Goal: Check status

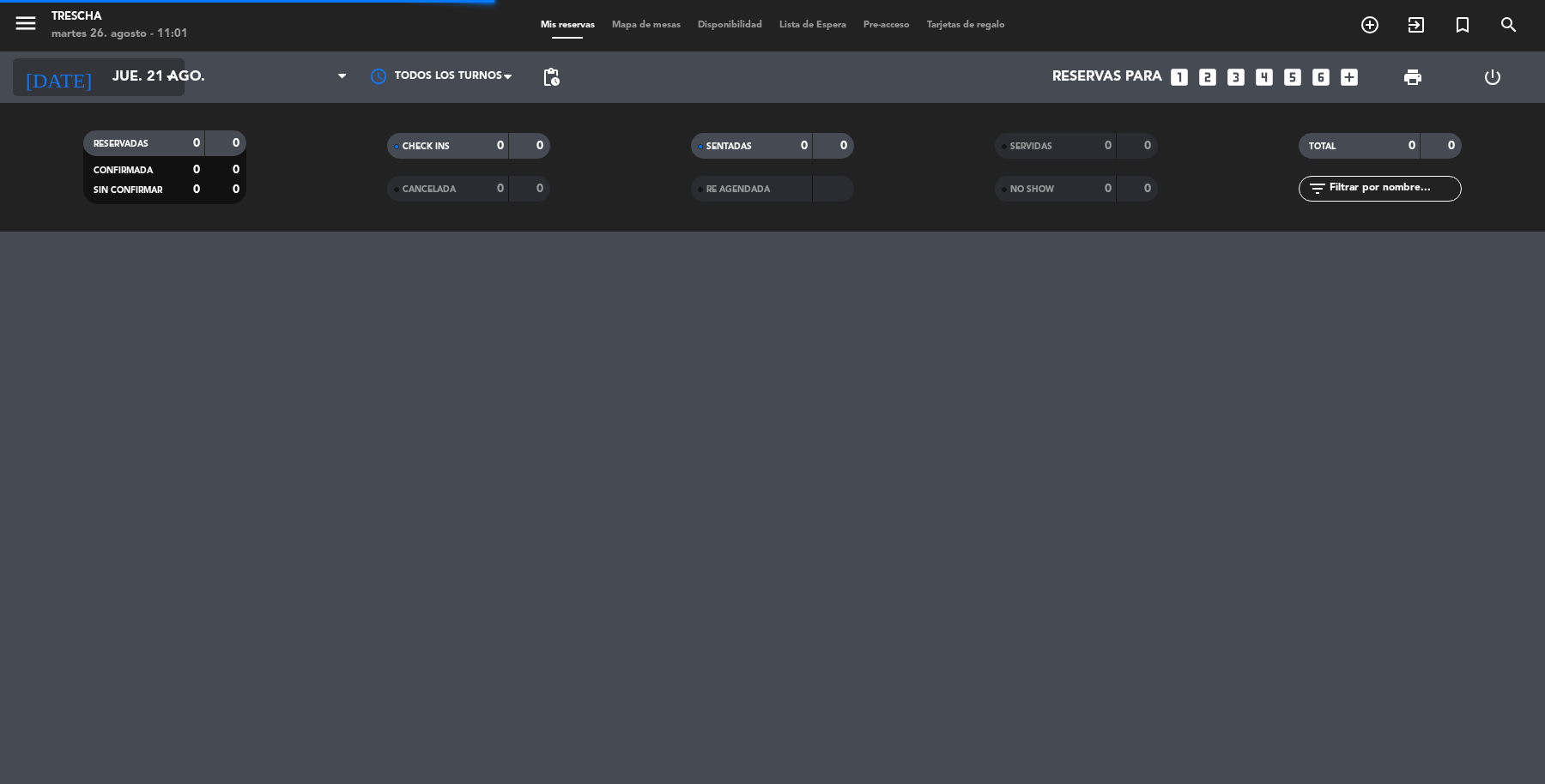
click at [147, 91] on input "jue. 21 ago." at bounding box center [195, 78] width 184 height 34
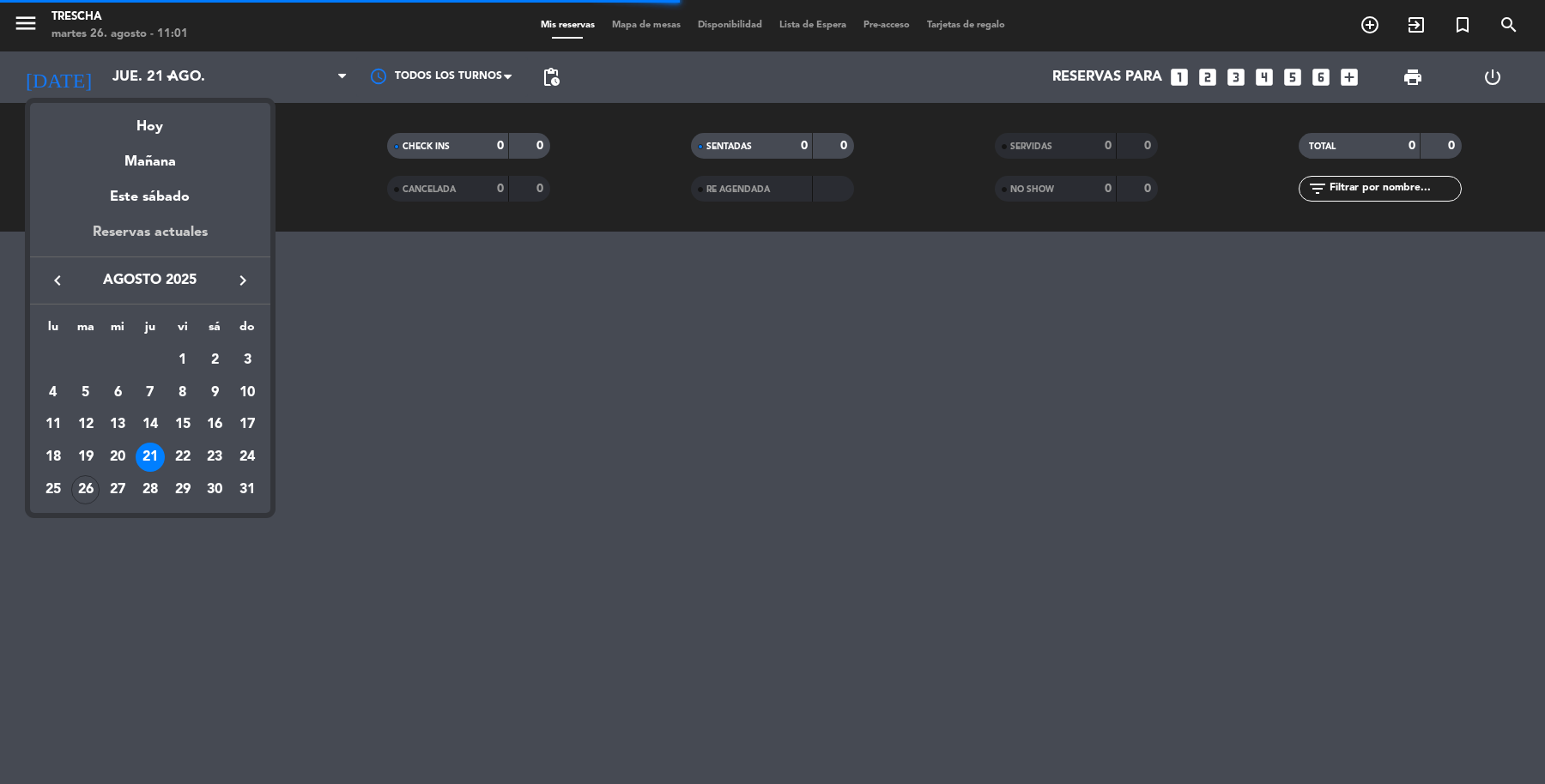
click at [206, 237] on div "Reservas actuales" at bounding box center [150, 239] width 241 height 36
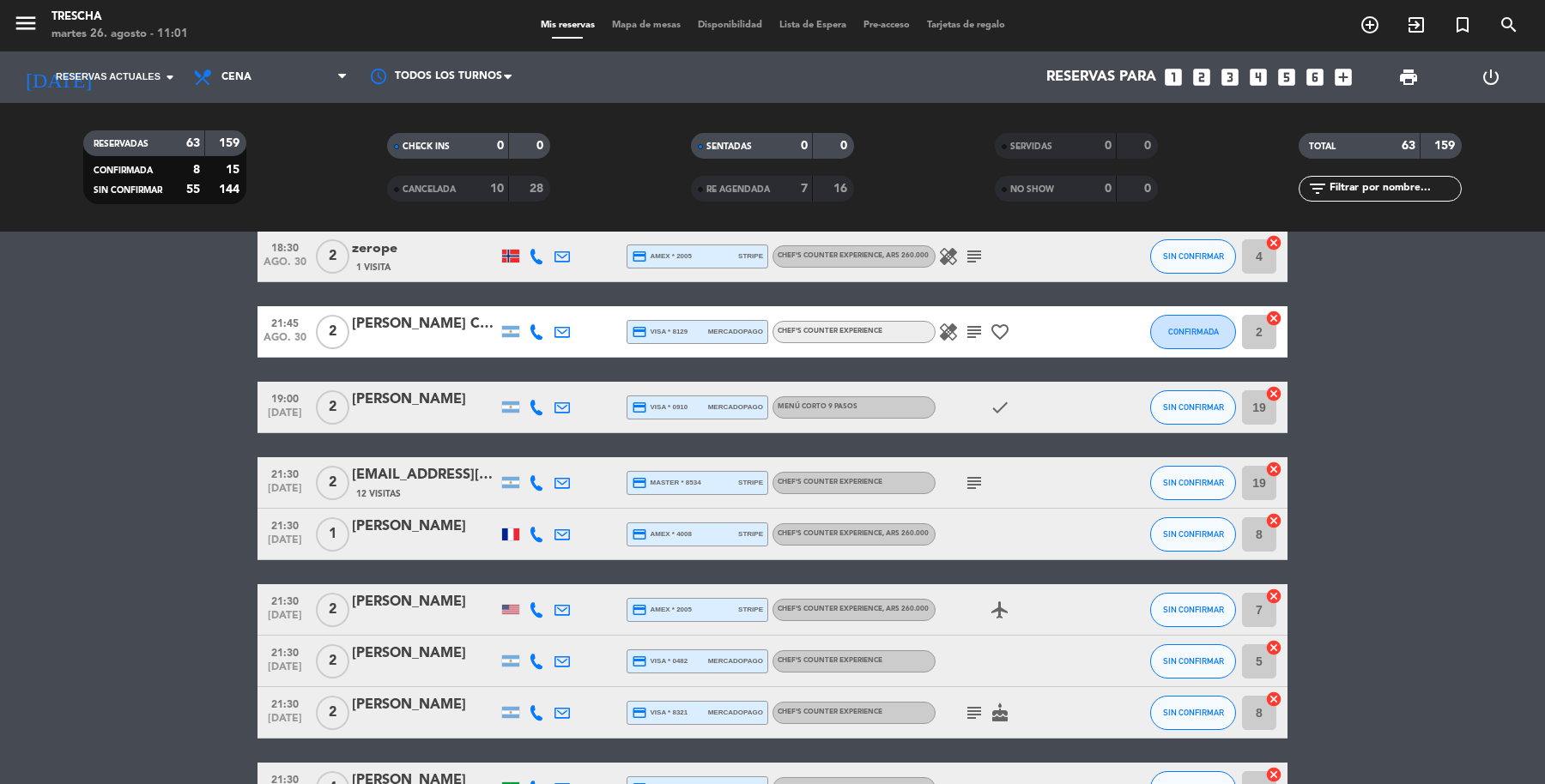
scroll to position [851, 0]
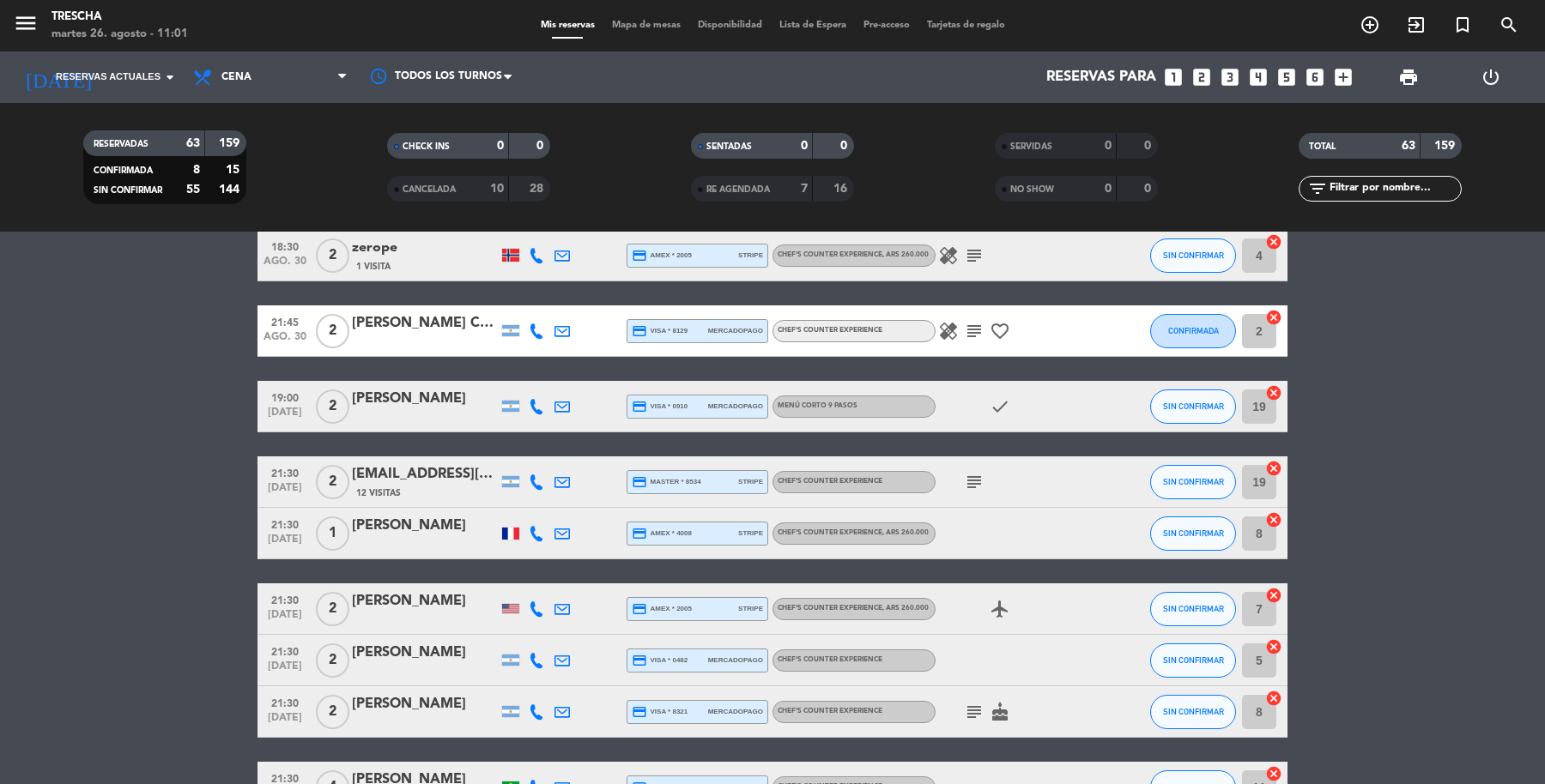
click at [405, 467] on div "[EMAIL_ADDRESS][PERSON_NAME][DOMAIN_NAME]" at bounding box center [424, 474] width 146 height 22
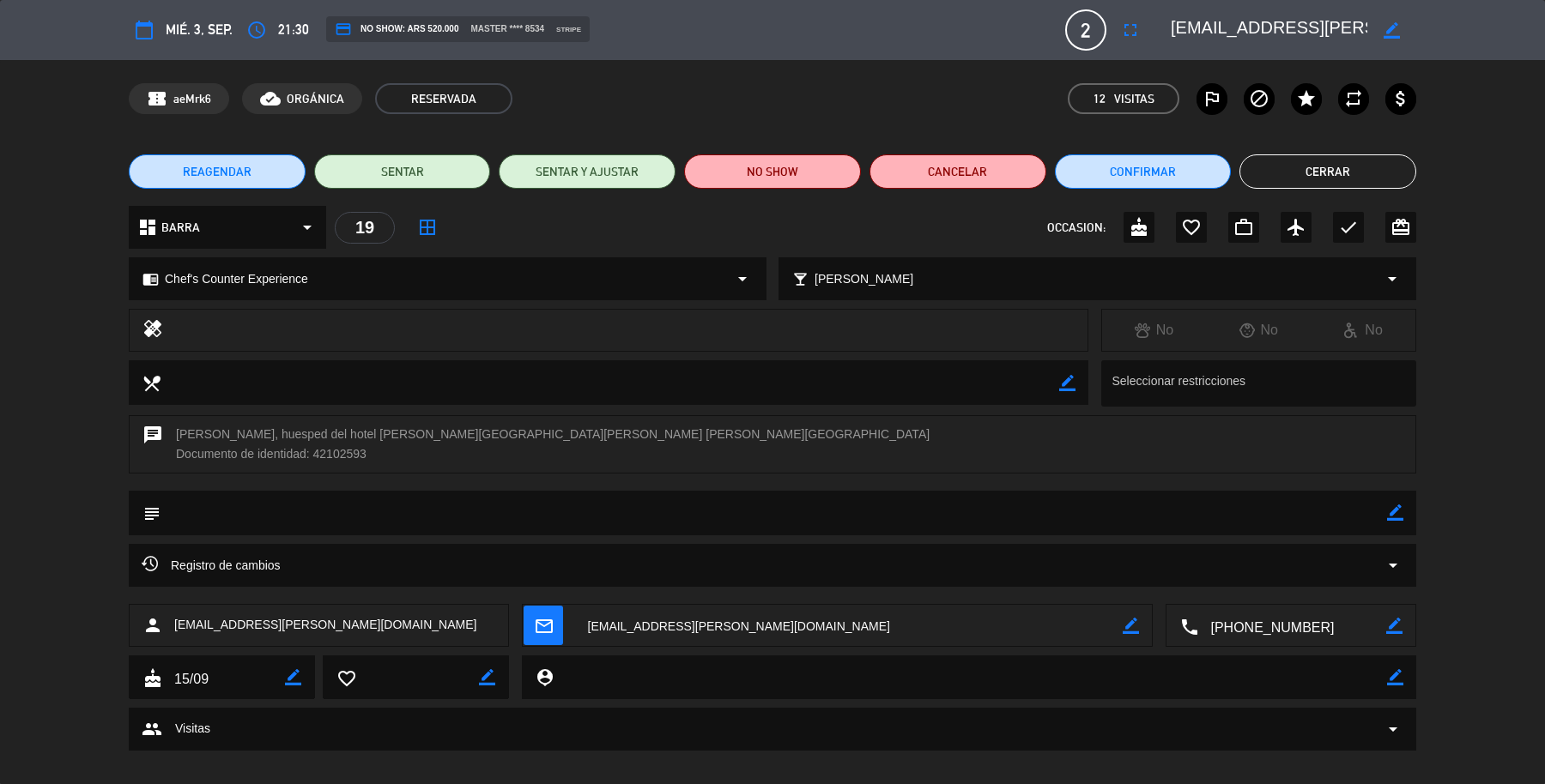
click at [1359, 174] on button "Cerrar" at bounding box center [1327, 171] width 177 height 35
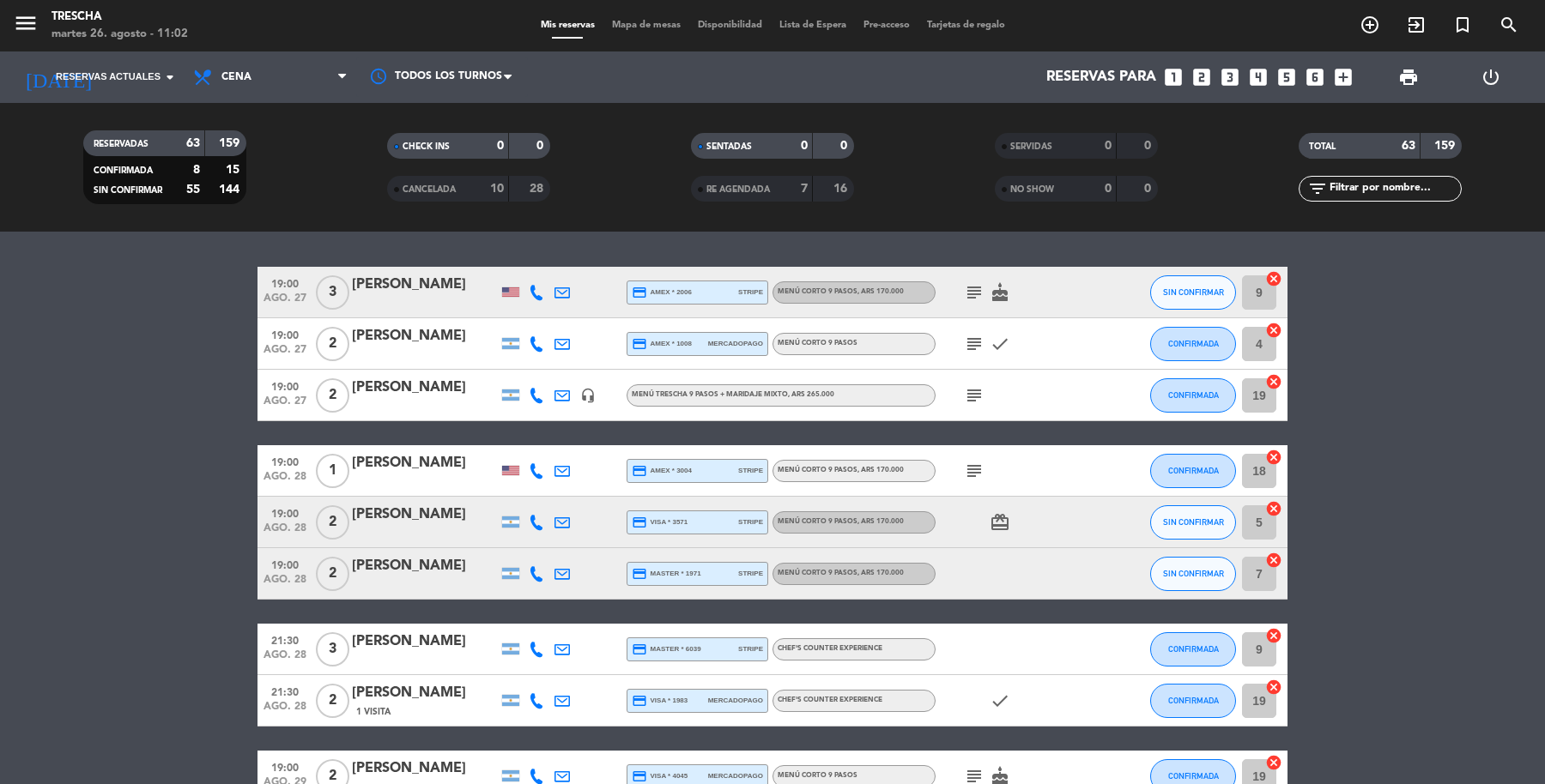
scroll to position [0, 0]
click at [976, 293] on icon "subject" at bounding box center [973, 293] width 20 height 20
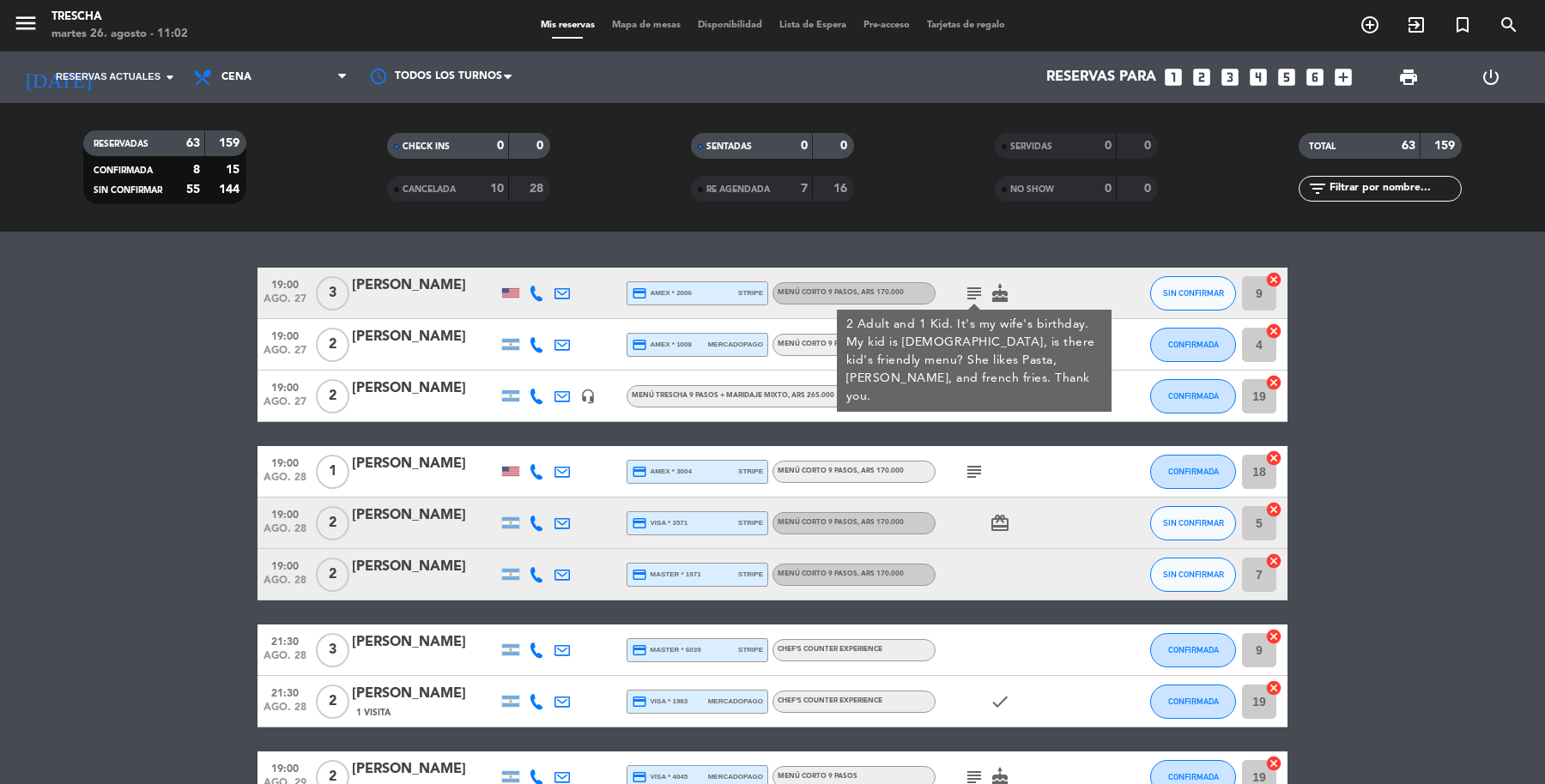
click at [406, 279] on div "[PERSON_NAME]" at bounding box center [424, 285] width 146 height 22
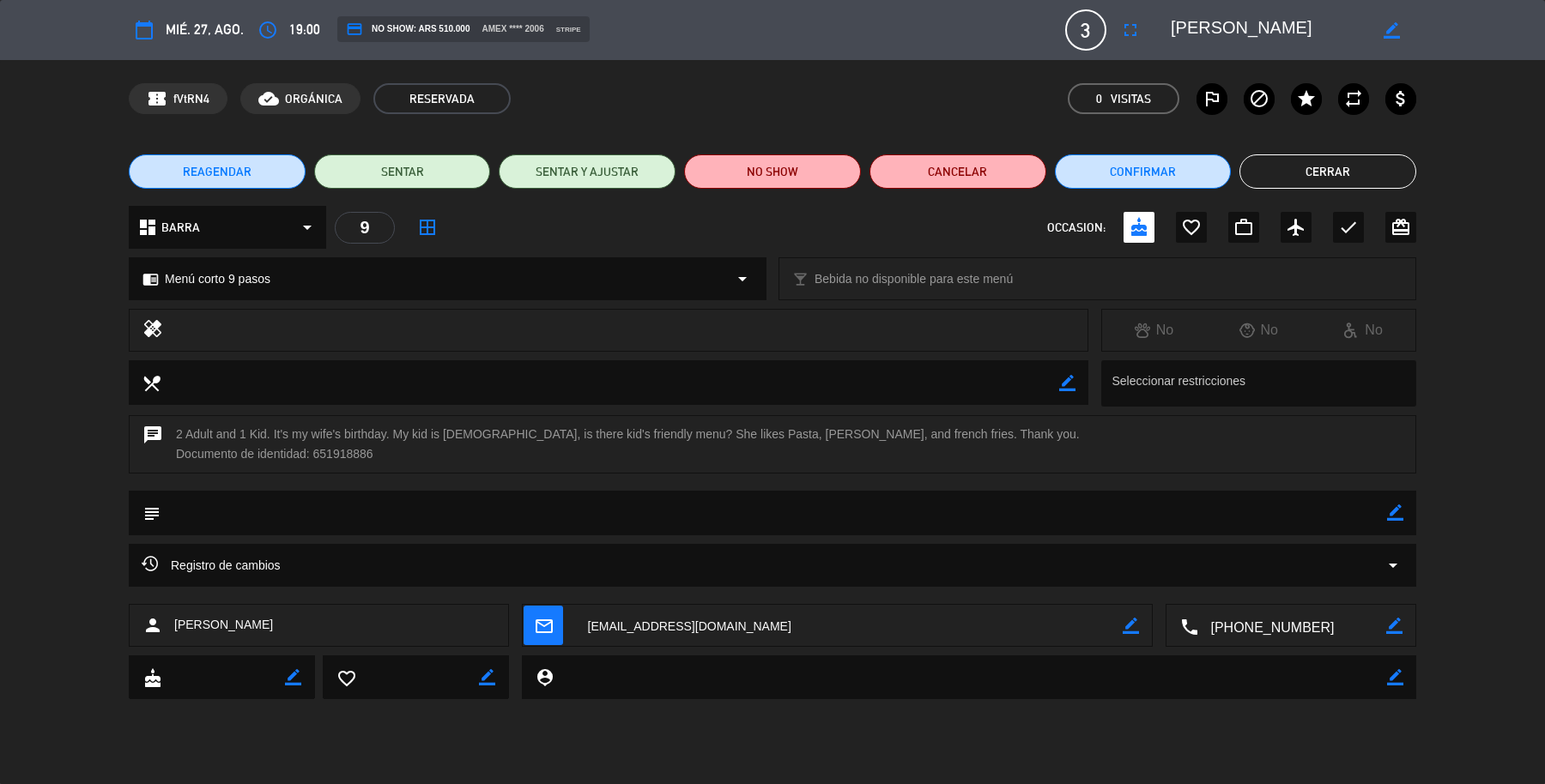
click at [1406, 564] on div "Registro de cambios arrow_drop_down" at bounding box center [772, 566] width 1288 height 43
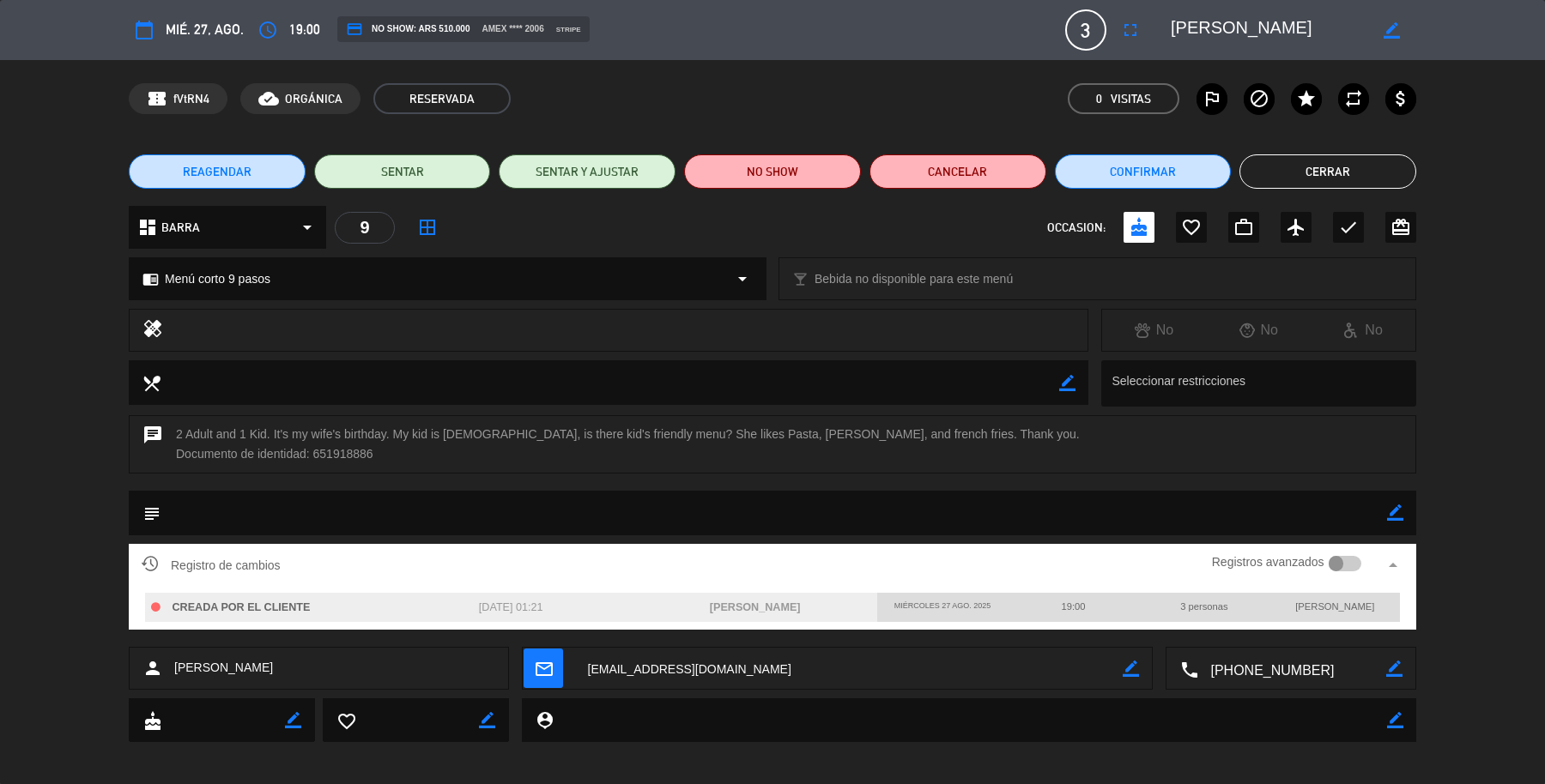
click at [1340, 170] on button "Cerrar" at bounding box center [1327, 171] width 177 height 35
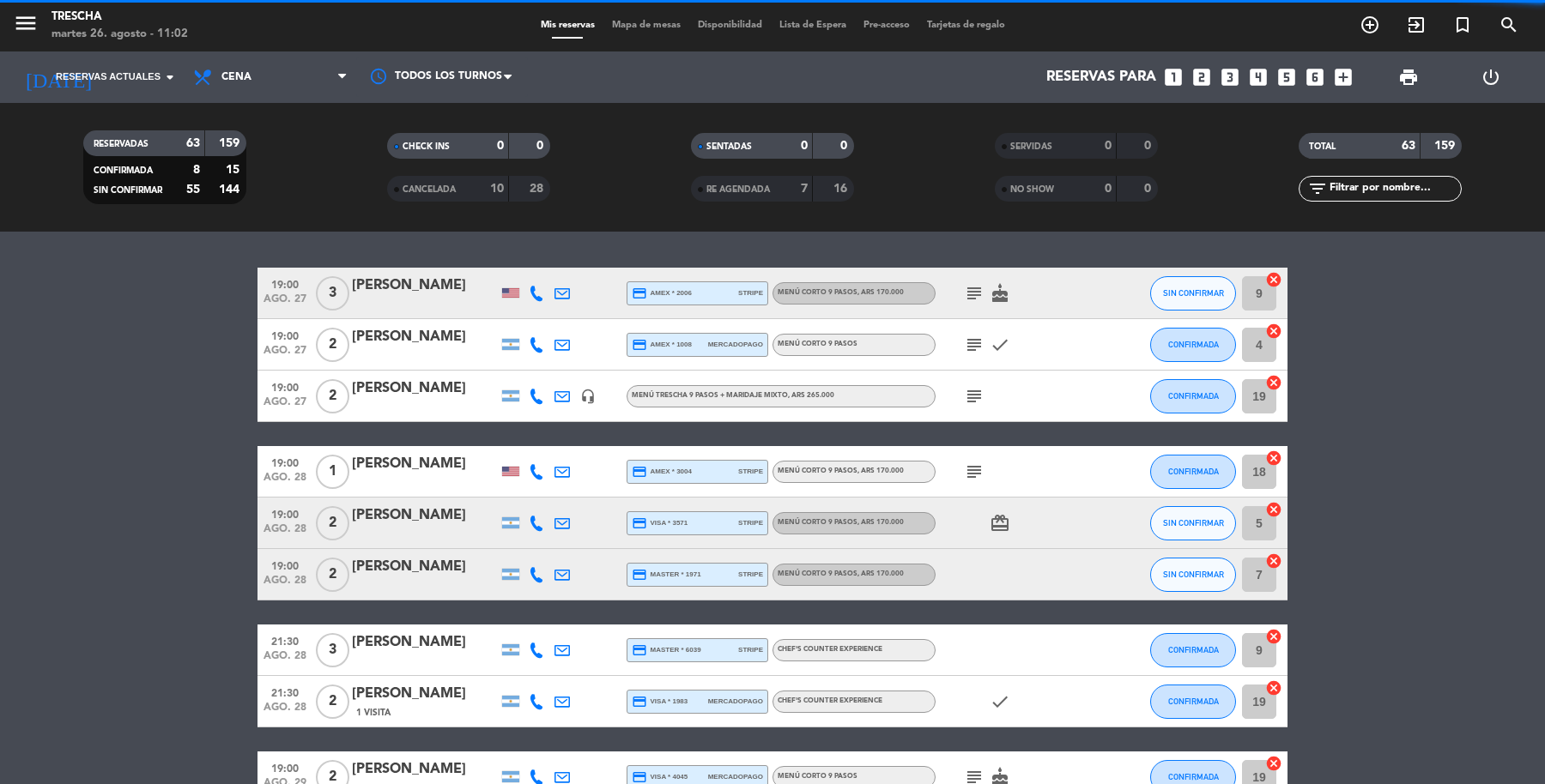
click at [965, 288] on icon "subject" at bounding box center [973, 293] width 20 height 20
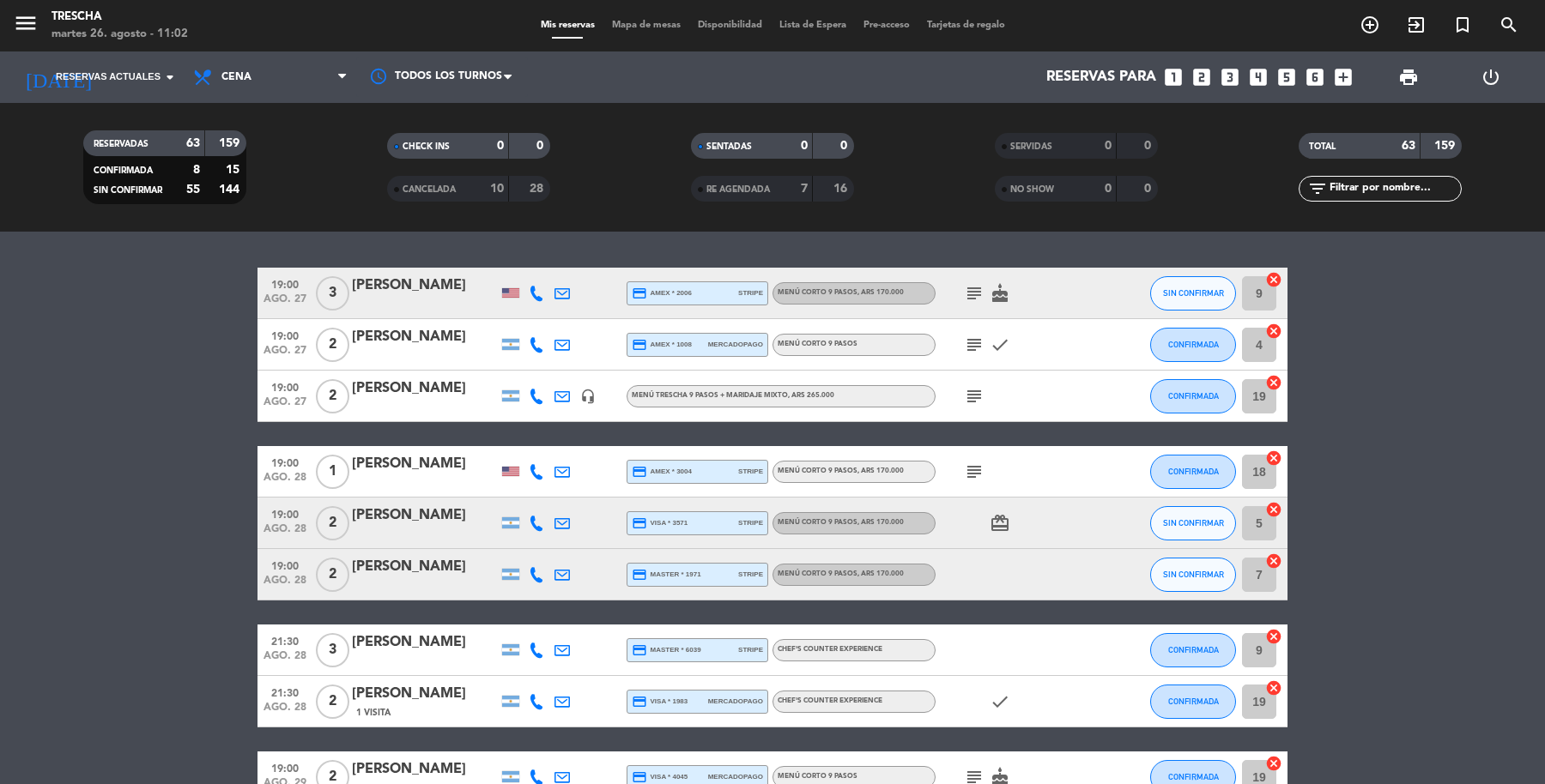
click at [971, 344] on icon "subject" at bounding box center [973, 344] width 20 height 20
click at [971, 390] on div "Solo disfrutar la experiencia" at bounding box center [973, 376] width 180 height 30
click at [971, 390] on icon "subject" at bounding box center [973, 396] width 20 height 20
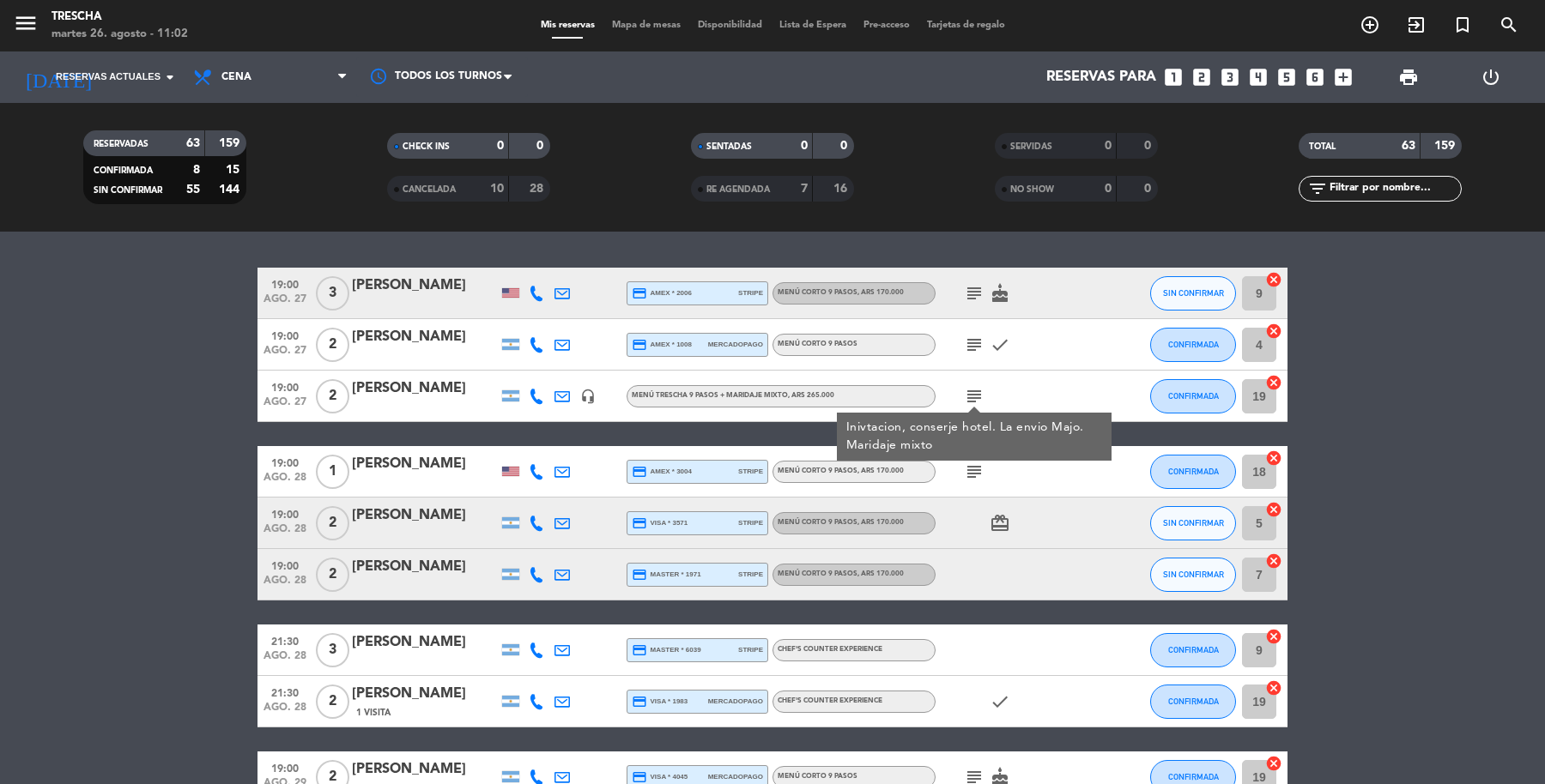
click at [972, 468] on icon "subject" at bounding box center [973, 471] width 20 height 20
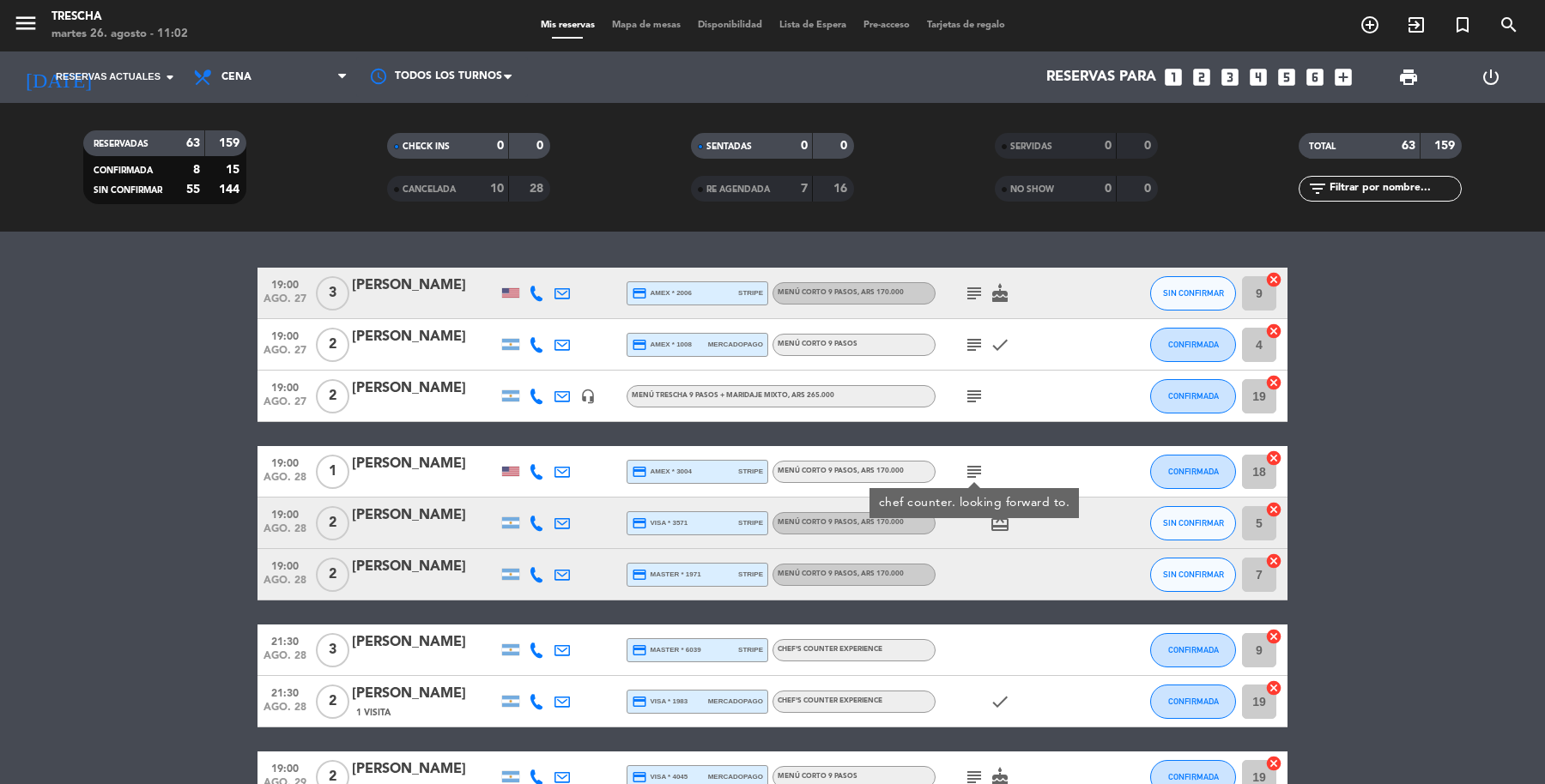
click at [1007, 518] on icon "card_giftcard" at bounding box center [999, 523] width 20 height 20
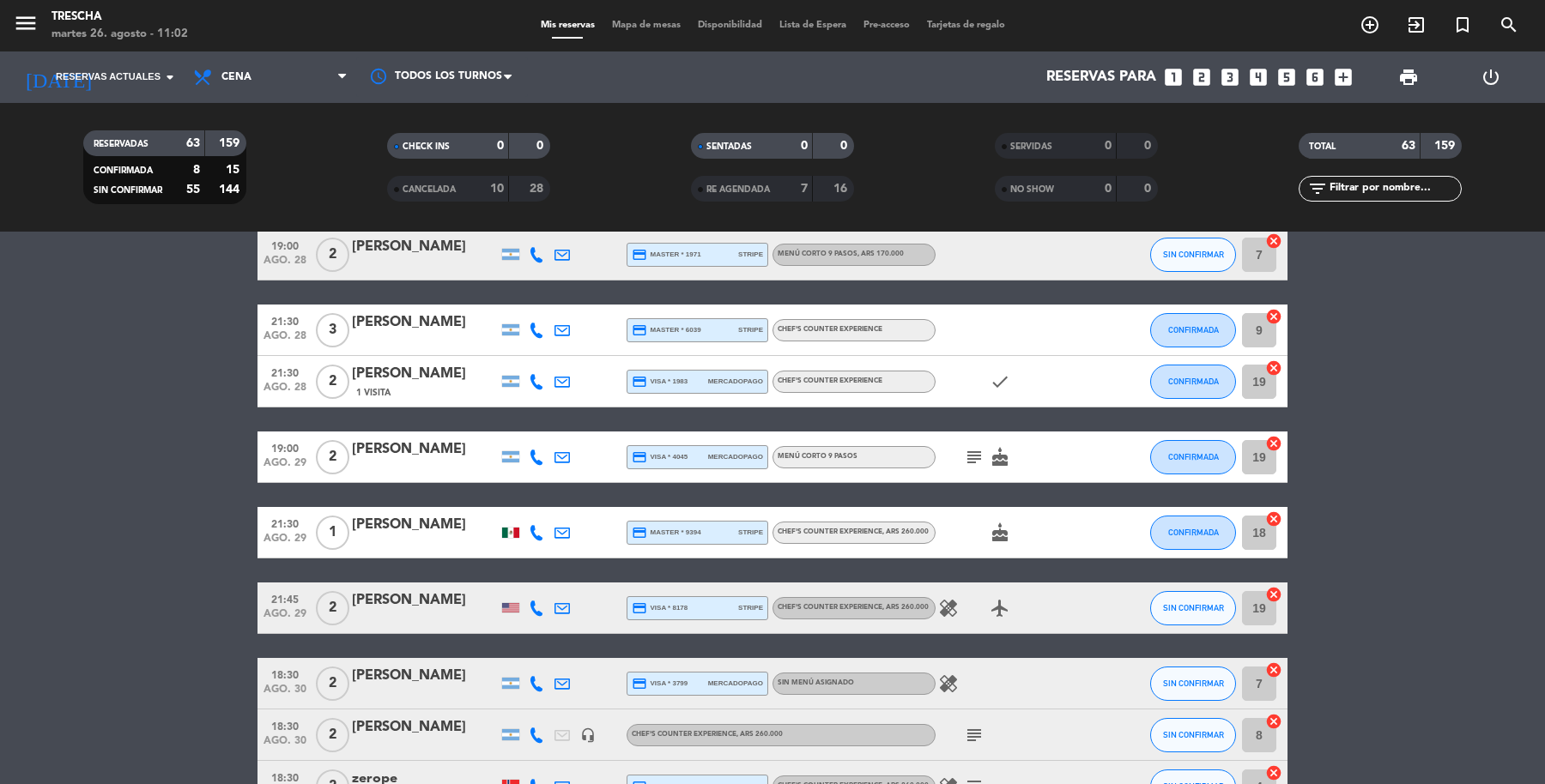
scroll to position [320, 0]
click at [1001, 388] on icon "check" at bounding box center [999, 381] width 20 height 20
click at [998, 382] on icon "check" at bounding box center [999, 381] width 20 height 20
click at [969, 461] on icon "subject" at bounding box center [973, 456] width 20 height 20
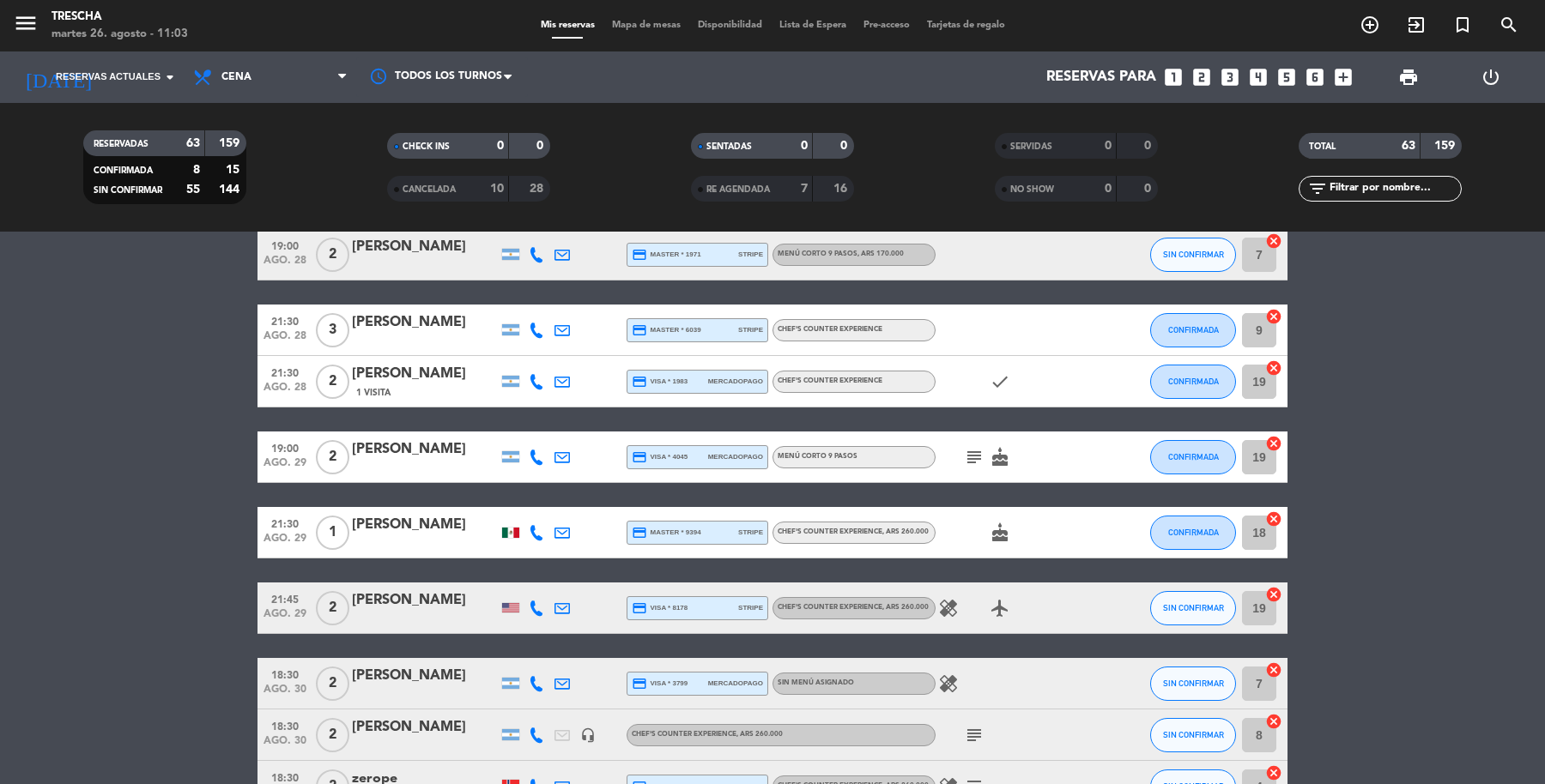
click at [948, 604] on icon "healing" at bounding box center [947, 608] width 20 height 20
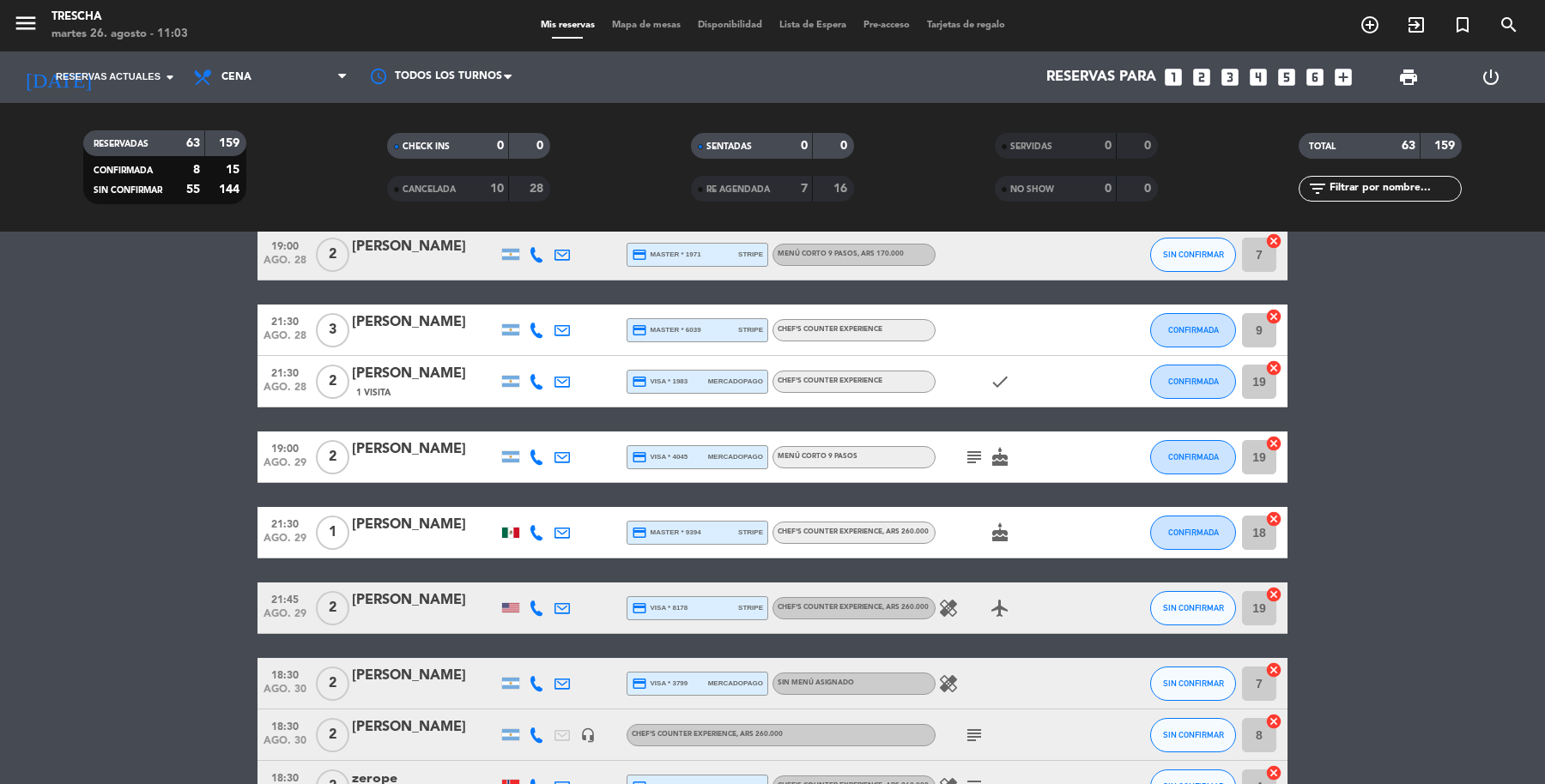
click at [944, 607] on icon "healing" at bounding box center [947, 608] width 20 height 20
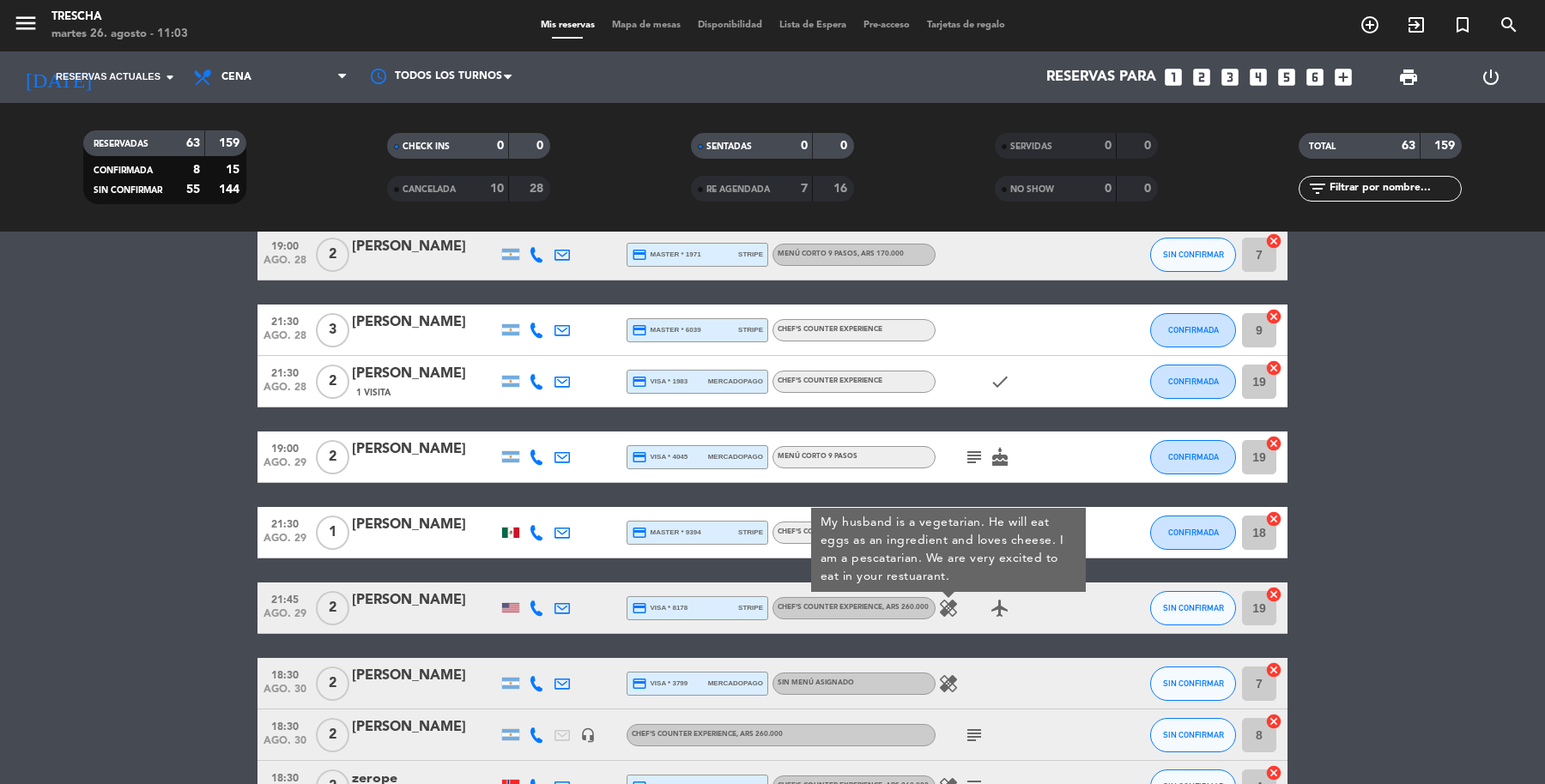
drag, startPoint x: 1454, startPoint y: 515, endPoint x: 1340, endPoint y: 557, distance: 121.5
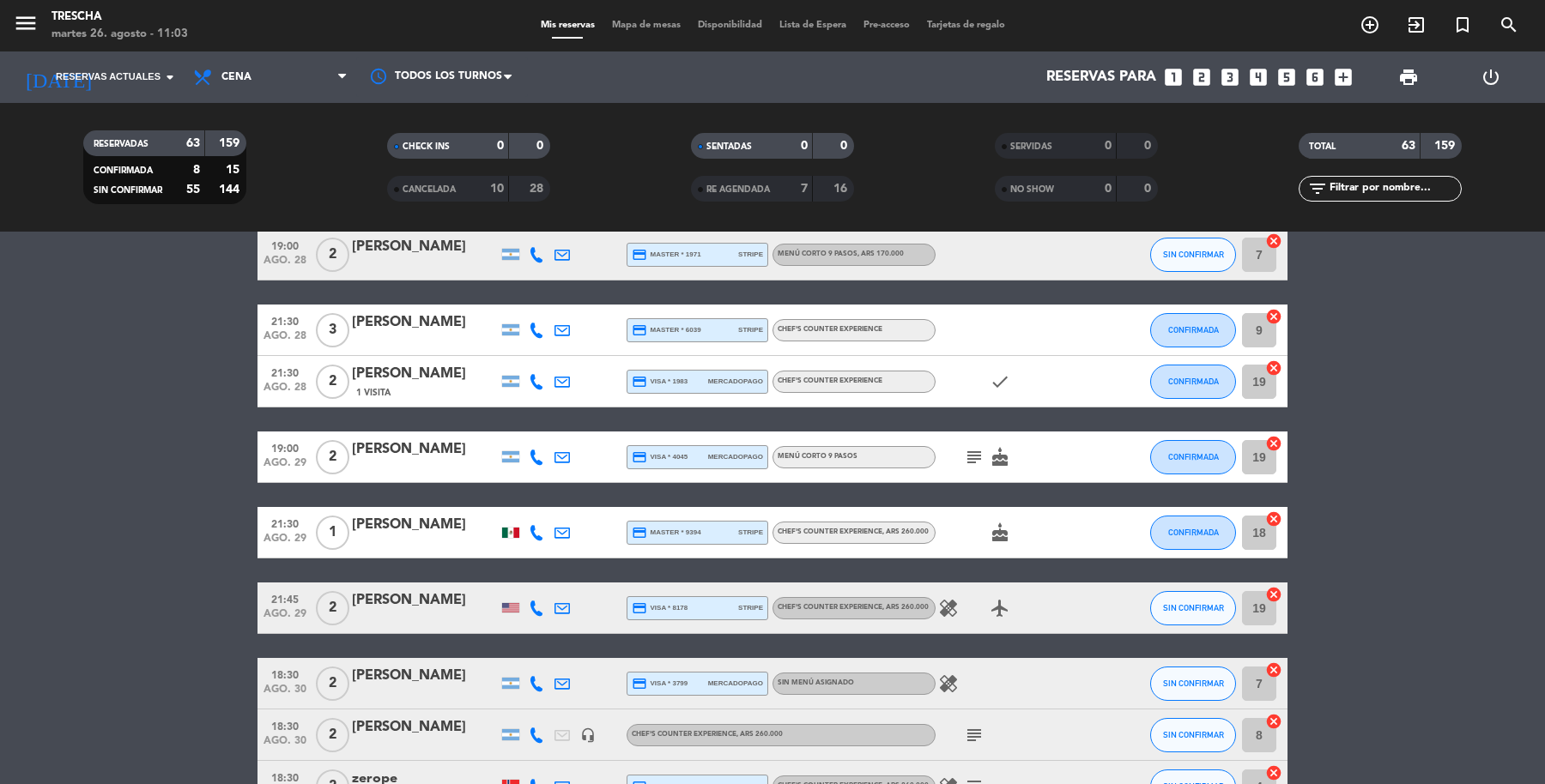
click at [946, 675] on icon "healing" at bounding box center [947, 684] width 20 height 20
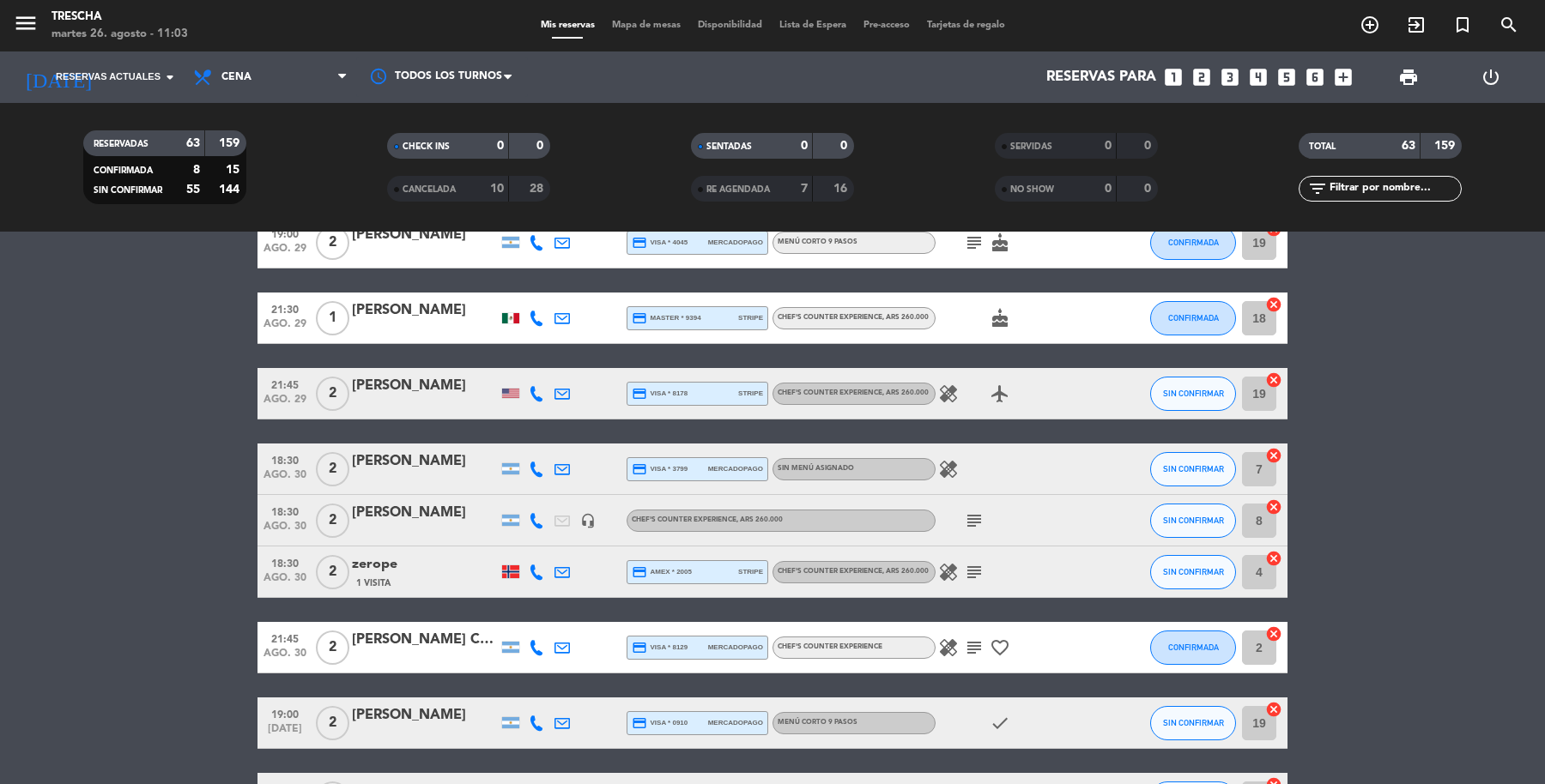
scroll to position [535, 0]
click at [973, 511] on icon "subject" at bounding box center [973, 520] width 20 height 20
click at [947, 570] on icon "healing" at bounding box center [947, 572] width 20 height 20
drag, startPoint x: 1395, startPoint y: 437, endPoint x: 1430, endPoint y: 541, distance: 109.7
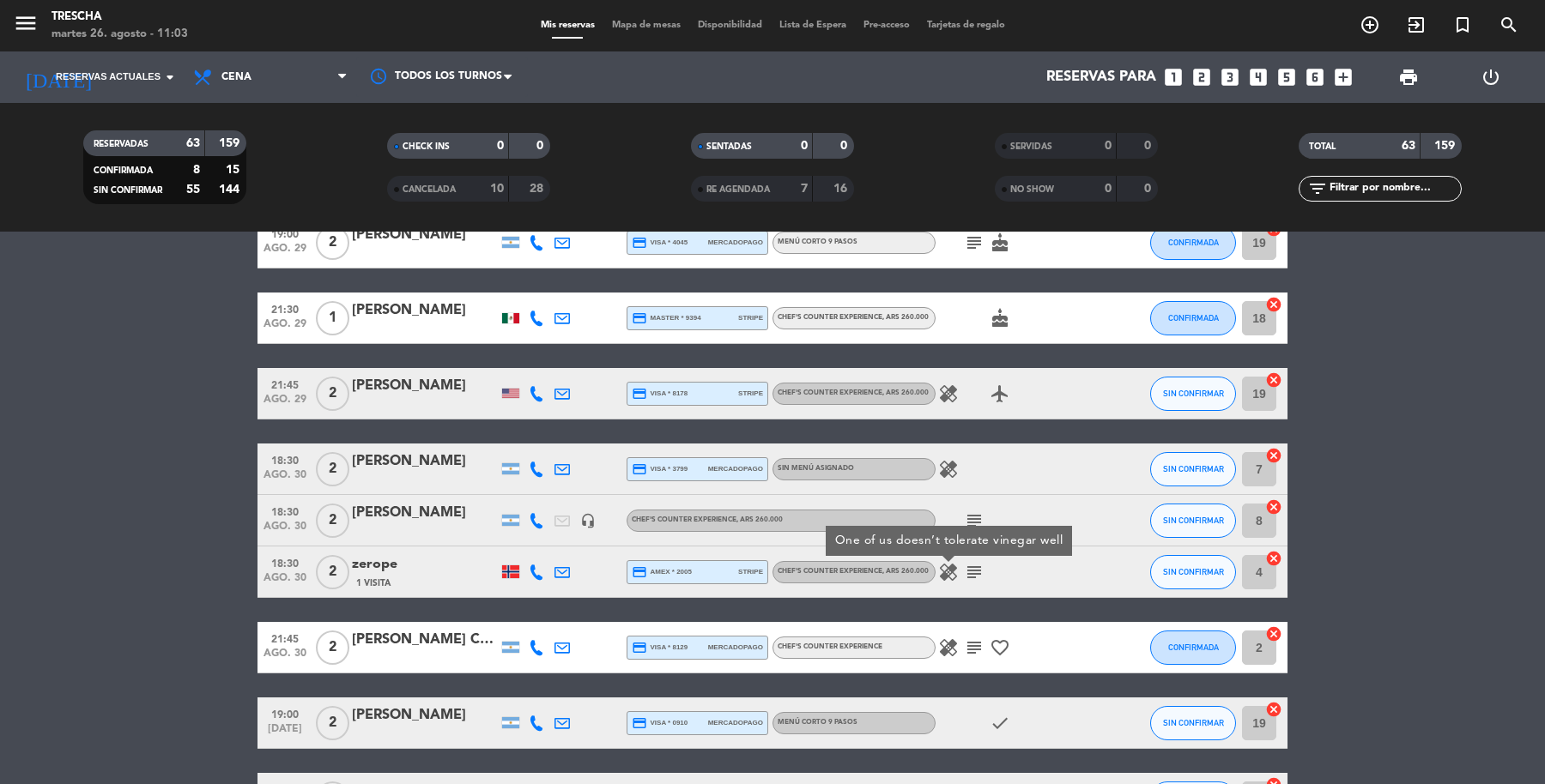
click at [952, 566] on icon "healing" at bounding box center [947, 572] width 20 height 20
click at [983, 566] on icon "subject" at bounding box center [973, 572] width 20 height 20
click at [386, 559] on div "zerope" at bounding box center [424, 564] width 146 height 22
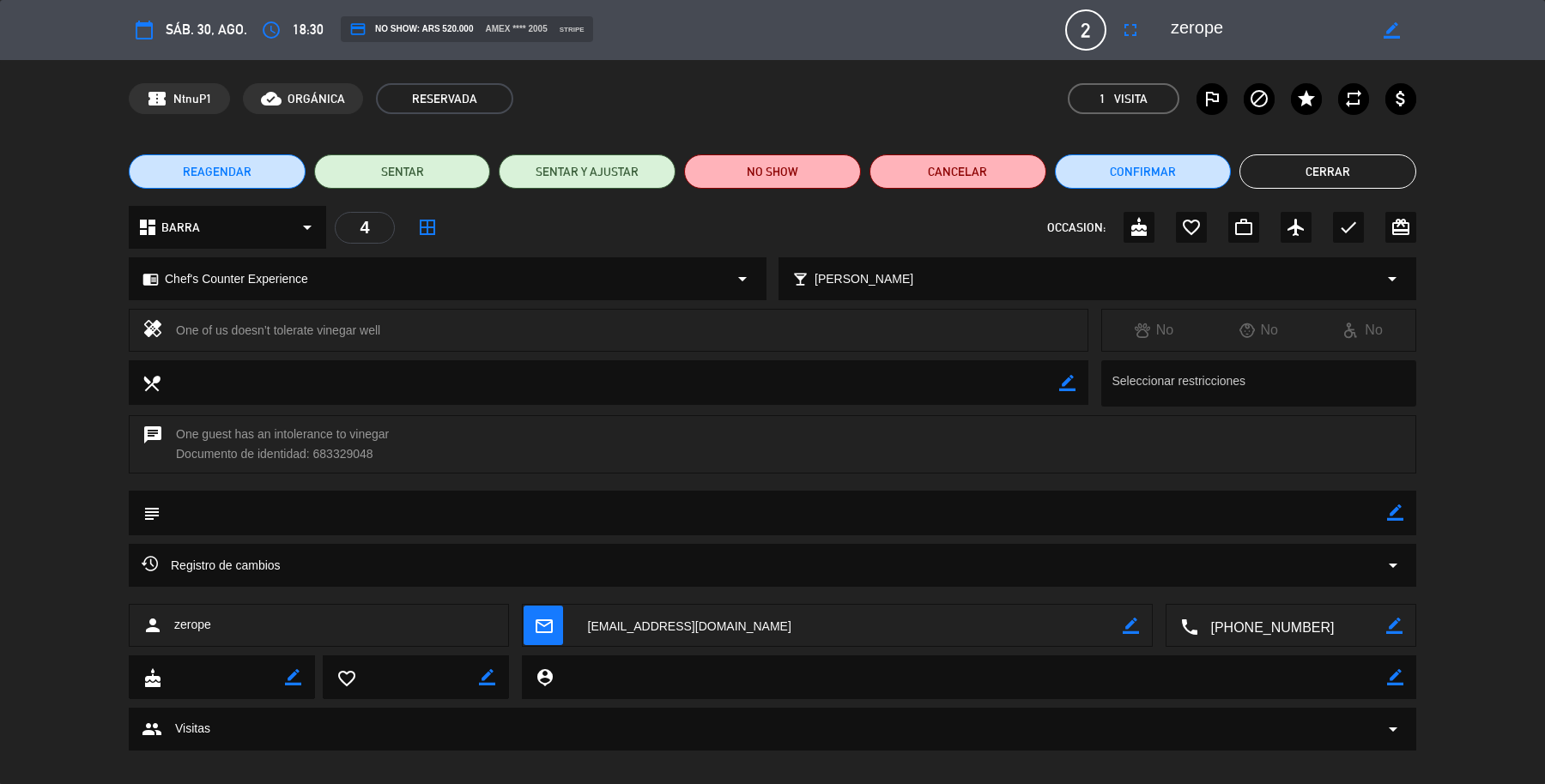
click at [1395, 563] on icon "arrow_drop_down" at bounding box center [1392, 565] width 20 height 20
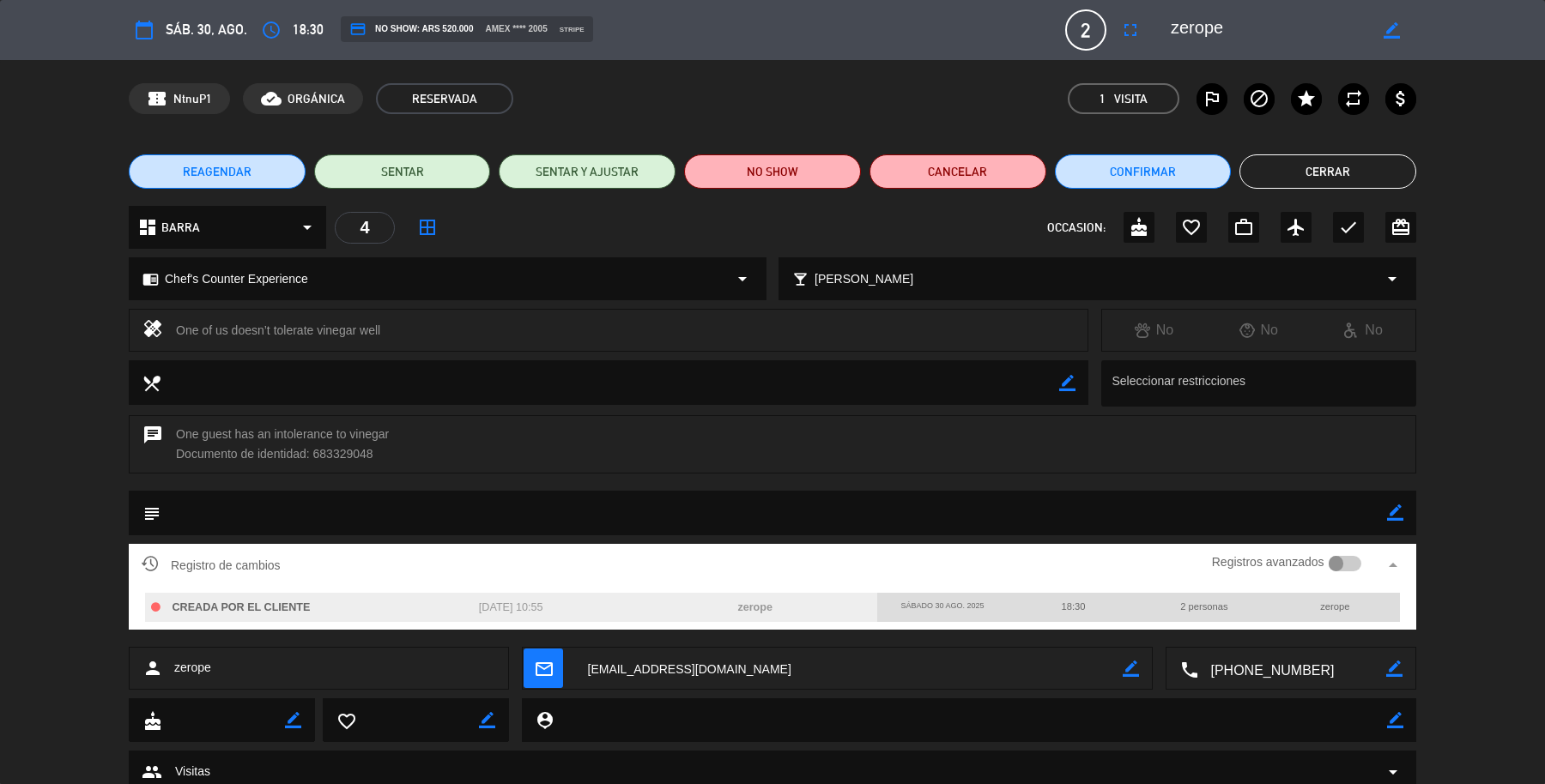
click at [1523, 331] on div "healing One of us doesn’t tolerate vinegar well No No No" at bounding box center [772, 335] width 1545 height 51
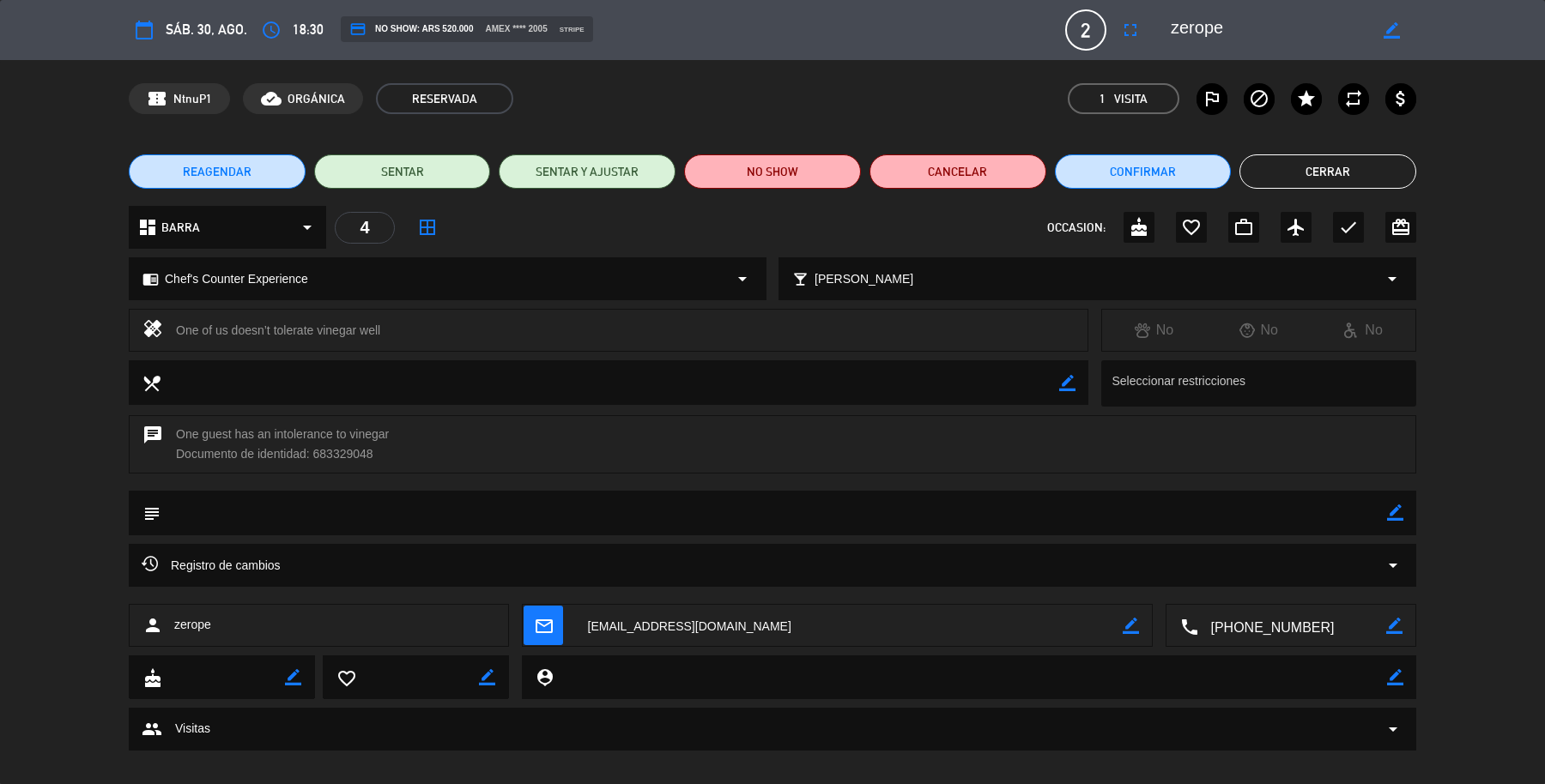
click at [1350, 174] on button "Cerrar" at bounding box center [1327, 171] width 177 height 35
